Goal: Find specific page/section: Find specific page/section

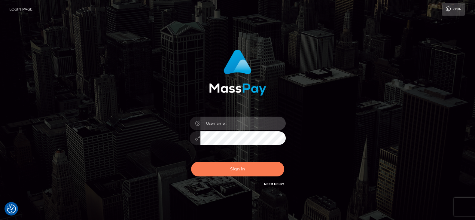
type input "[DOMAIN_NAME]"
click at [242, 172] on button "Sign in" at bounding box center [237, 168] width 93 height 15
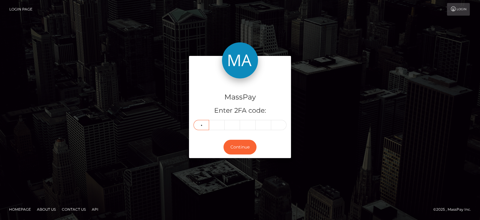
type input "7"
type input "3"
type input "7"
type input "6"
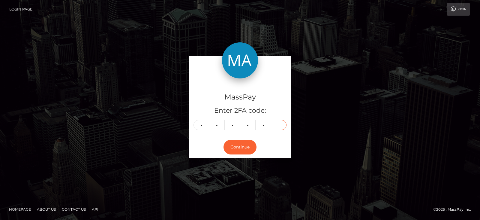
type input "2"
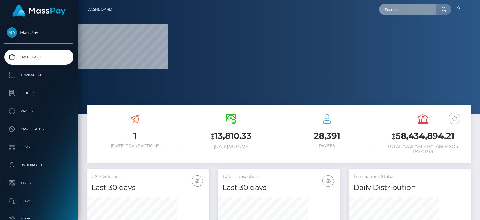
click at [402, 11] on input "text" at bounding box center [407, 9] width 56 height 11
paste input "jess010402@icloud.com"
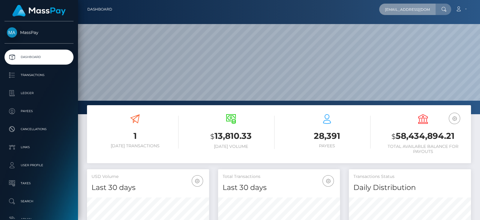
scroll to position [106, 122]
type input "jess010402@icloud.com"
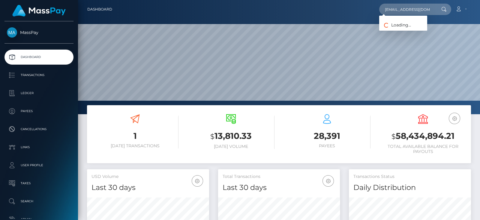
click at [410, 30] on div "Loading... Loading..." at bounding box center [403, 23] width 48 height 15
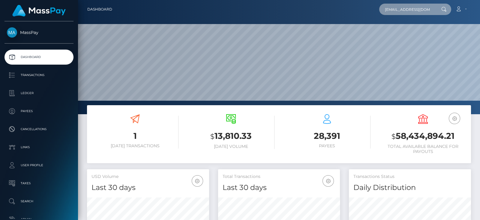
click at [417, 11] on input "jess010402@icloud.com" at bounding box center [407, 9] width 56 height 11
click at [405, 6] on input "jess010402@icloud.com" at bounding box center [407, 9] width 56 height 11
paste input "rachaels381@gmail.com"
type input "rachaels381@gmail.com"
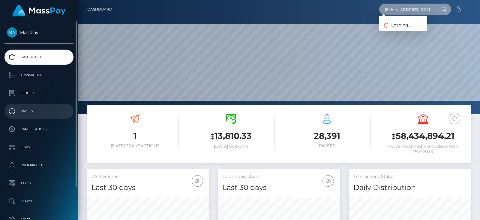
scroll to position [38, 0]
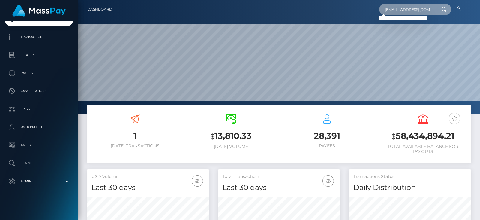
click at [394, 12] on input "rachaels381@gmail.com" at bounding box center [407, 9] width 56 height 11
paste input "lexiigx@gmail.com"
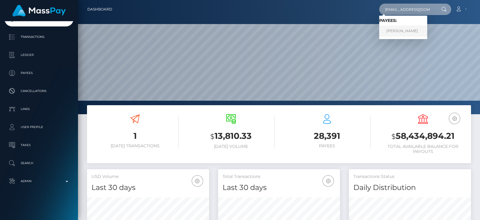
type input "lexiigx@gmail.com"
click at [408, 27] on link "RACHAEL SCULLY" at bounding box center [403, 31] width 48 height 11
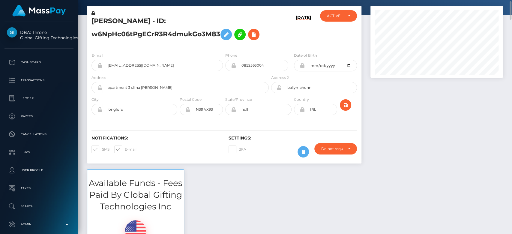
scroll to position [26, 0]
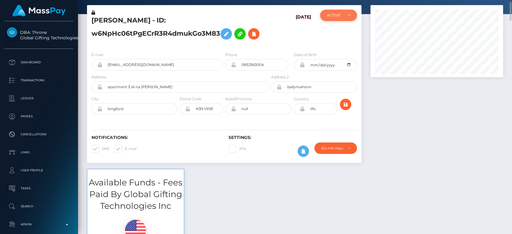
click at [336, 18] on div "ACTIVE" at bounding box center [338, 15] width 37 height 11
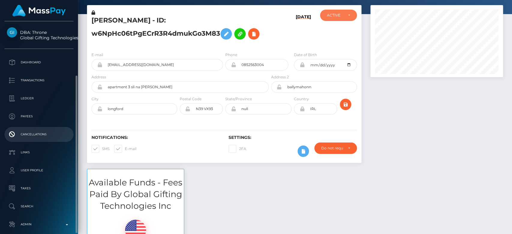
scroll to position [29, 0]
